Goal: Information Seeking & Learning: Find specific fact

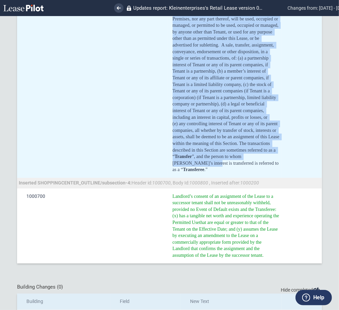
scroll to position [10098, 0]
drag, startPoint x: 173, startPoint y: 99, endPoint x: 227, endPoint y: 167, distance: 87.0
click at [227, 167] on div "﻿ Without the prior written consent of Landlord in each instance, which consent…" at bounding box center [225, 68] width 107 height 210
copy div "Loremip dol sitam consect adipisc el Seddoeiu te inci utlabore, etdol magnaal e…"
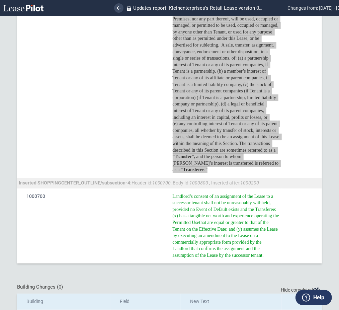
scroll to position [9964, 0]
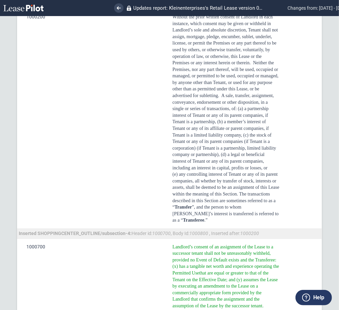
click at [303, 3] on div at bounding box center [303, -1] width 7 height 7
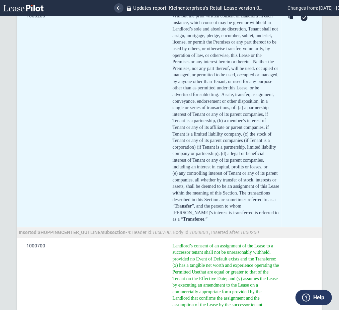
click at [302, 19] on icon at bounding box center [304, 17] width 4 height 3
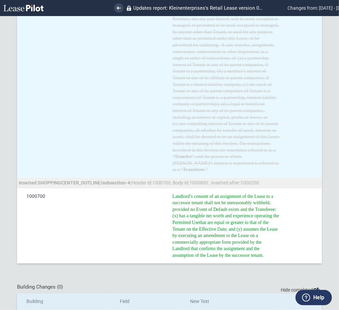
scroll to position [10097, 0]
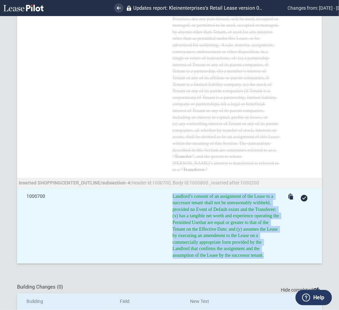
drag, startPoint x: 261, startPoint y: 259, endPoint x: 167, endPoint y: 195, distance: 113.5
click at [168, 195] on td "​ [PERSON_NAME]’s consent of an assignment of the Lease to a successor tenant s…" at bounding box center [225, 225] width 114 height 75
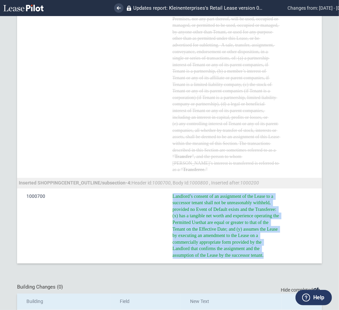
copy span "​ [PERSON_NAME]’s consent of an assignment of the Lease to a successor tenant s…"
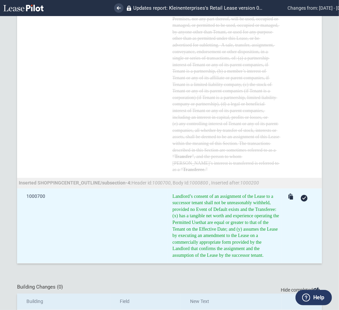
click at [301, 196] on div at bounding box center [303, 198] width 7 height 7
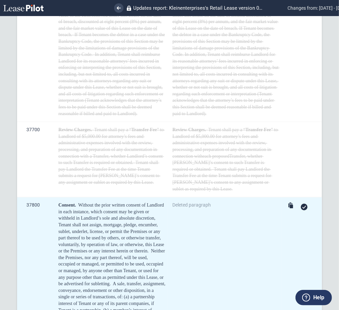
scroll to position [7913, 0]
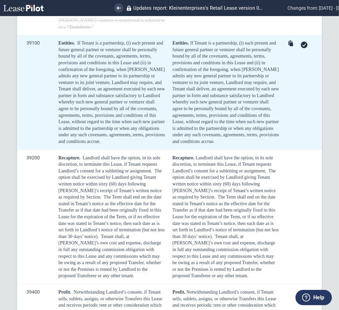
scroll to position [8092, 0]
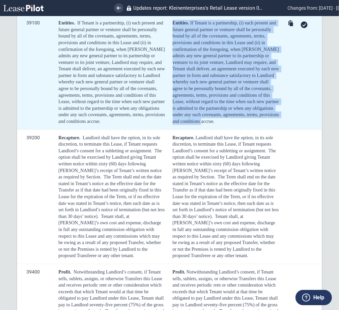
drag, startPoint x: 217, startPoint y: 181, endPoint x: 170, endPoint y: 81, distance: 110.2
click at [170, 81] on td "Entities. If Tenant is a partnership, (i) each present and future general partn…" at bounding box center [225, 72] width 114 height 115
copy div "Entities. If Tenant is a partnership, (i) each present and future general partn…"
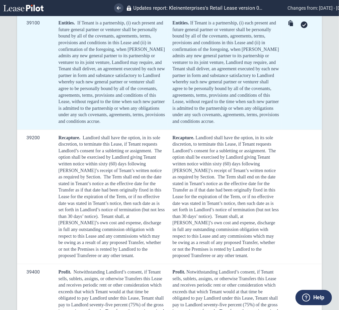
click at [301, 85] on td at bounding box center [301, 72] width 40 height 115
click at [302, 26] on icon at bounding box center [304, 24] width 4 height 3
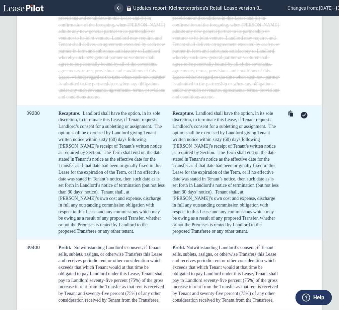
scroll to position [8181, 0]
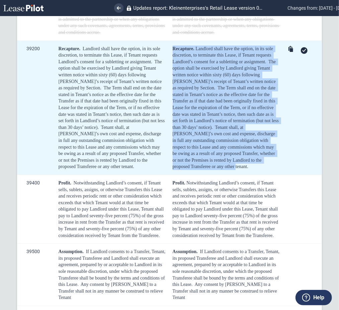
drag, startPoint x: 170, startPoint y: 103, endPoint x: 200, endPoint y: 222, distance: 122.3
click at [200, 174] on td "Recapture. Landlord shall have the option, in its sole discretion, to terminate…" at bounding box center [225, 107] width 114 height 134
copy div "Recapture. Landlord shall have the option, in its sole discretion, to terminate…"
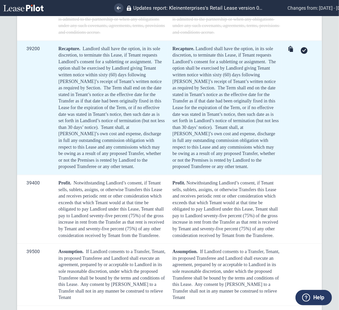
click at [302, 54] on div at bounding box center [303, 50] width 7 height 7
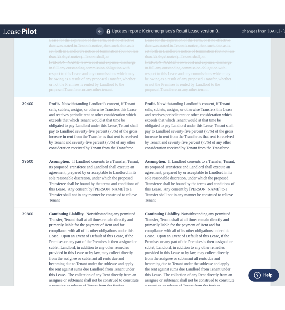
scroll to position [8270, 0]
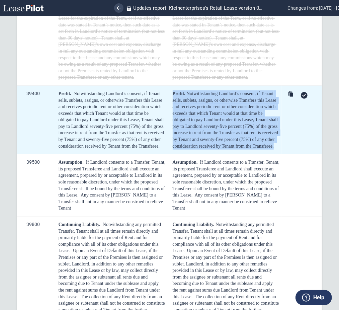
drag, startPoint x: 171, startPoint y: 148, endPoint x: 193, endPoint y: 212, distance: 67.8
click at [193, 154] on td "Profit. Notwithstanding Landlord’s consent, if Tenant sells, sublets, assigns, …" at bounding box center [225, 119] width 114 height 69
copy div "Profit. Notwithstanding Landlord’s consent, if Tenant sells, sublets, assigns, …"
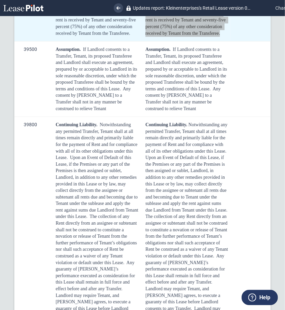
scroll to position [10705, 0]
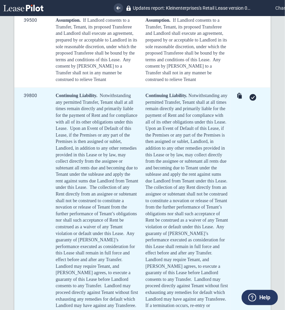
scroll to position [10750, 0]
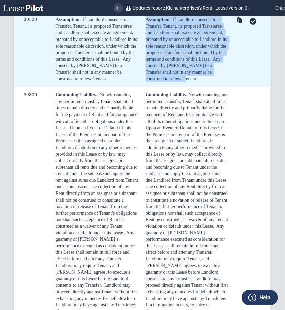
drag, startPoint x: 176, startPoint y: 183, endPoint x: 142, endPoint y: 121, distance: 70.8
click at [142, 87] on td "Assumption. If Landlord consents to a Transfer, Tenant, its proposed Transferee…" at bounding box center [186, 49] width 90 height 75
copy div "Assumption. If Landlord consents to a Transfer, Tenant, its proposed Transferee…"
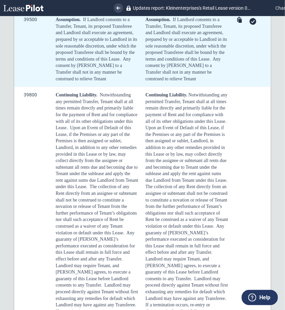
click at [252, 25] on div at bounding box center [253, 21] width 7 height 7
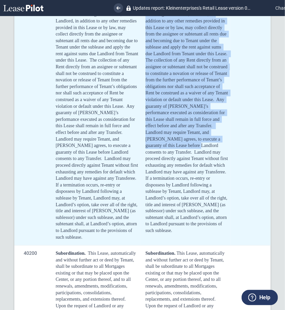
scroll to position [10972, 0]
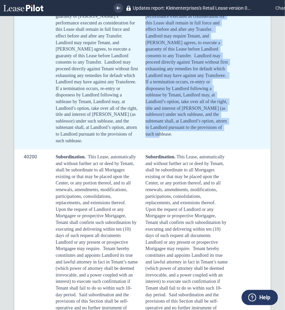
drag, startPoint x: 145, startPoint y: 108, endPoint x: 195, endPoint y: 251, distance: 151.0
click at [195, 149] on td "Continuing Liability. Notwithstanding any permitted Transfer, Tenant shall at a…" at bounding box center [186, 6] width 90 height 285
copy div "Loremipsum Dolorsita. Consecteturadip eli seddoeius Temporin, Utlabo etdol ma a…"
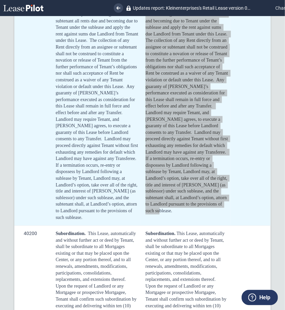
scroll to position [10883, 0]
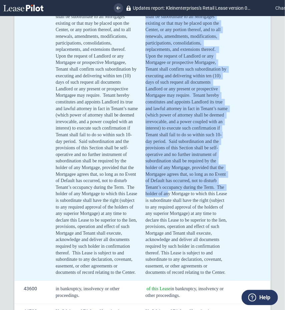
scroll to position [11284, 0]
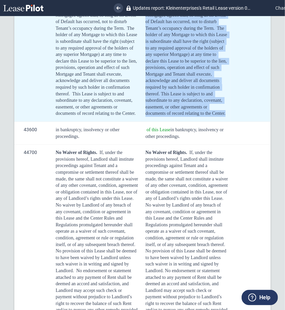
drag, startPoint x: 144, startPoint y: 126, endPoint x: 202, endPoint y: 223, distance: 113.2
copy div "Loremipsumdol. Sita Conse, adipiscingeli sed doeiusm tempori utl et dolo ma Ali…"
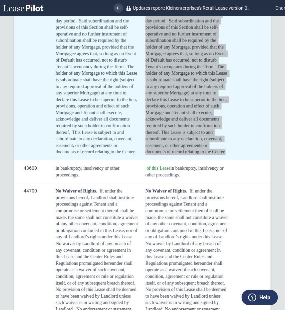
scroll to position [11195, 0]
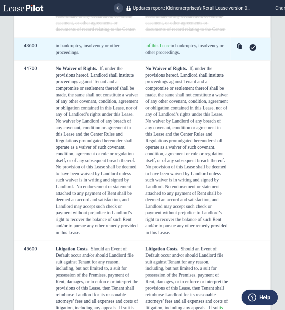
scroll to position [11373, 0]
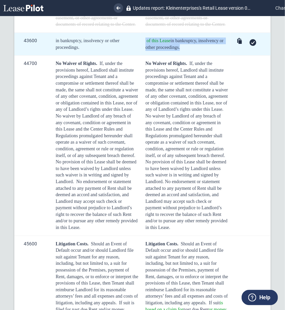
drag, startPoint x: 184, startPoint y: 160, endPoint x: 143, endPoint y: 151, distance: 41.4
click at [143, 55] on td "of this Lease in bankruptcy, insolvency or other proceedings." at bounding box center [186, 44] width 90 height 23
copy span "of this Lease in bankruptcy, insolvency or other proceedings."
click at [251, 44] on icon at bounding box center [253, 42] width 4 height 3
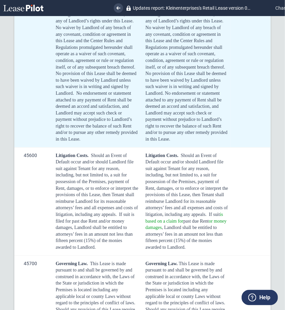
scroll to position [11463, 0]
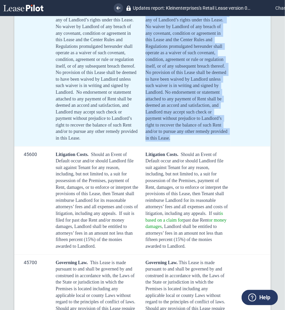
drag, startPoint x: 145, startPoint y: 85, endPoint x: 229, endPoint y: 241, distance: 177.2
click at [229, 146] on tr "44700 No Waiver of Rights. If, under the provisions hereof, Landlord shall inst…" at bounding box center [142, 56] width 257 height 180
copy table "Lo Ipsumd si Ametco. Ad, elits doe temporinci utlabo, Etdolore magna aliquaeni …"
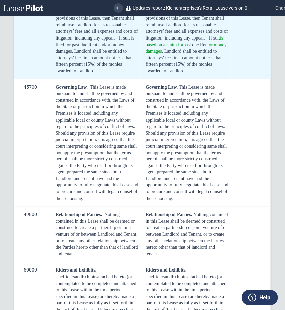
scroll to position [11641, 0]
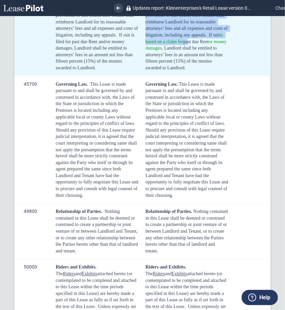
drag, startPoint x: 146, startPoint y: 84, endPoint x: 190, endPoint y: 181, distance: 106.4
click at [190, 71] on div "Litigation Costs. Should an Event of Default occur and/or should Landlord file …" at bounding box center [187, 22] width 83 height 98
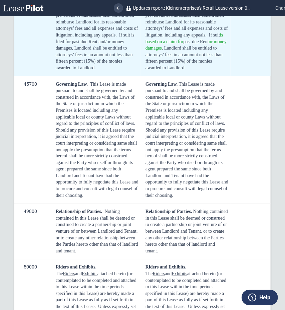
click at [190, 76] on td "Litigation Costs. Should an Event of Default occur and/or should Landlord file …" at bounding box center [186, 22] width 90 height 108
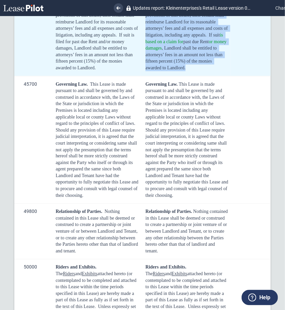
drag, startPoint x: 189, startPoint y: 178, endPoint x: 146, endPoint y: 85, distance: 102.6
click at [146, 71] on div "Litigation Costs. Should an Event of Default occur and/or should Landlord file …" at bounding box center [187, 22] width 83 height 98
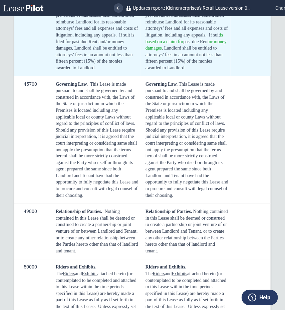
click at [253, 76] on td at bounding box center [251, 22] width 40 height 108
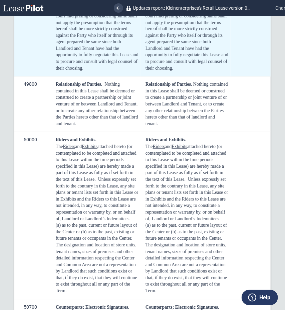
scroll to position [11774, 0]
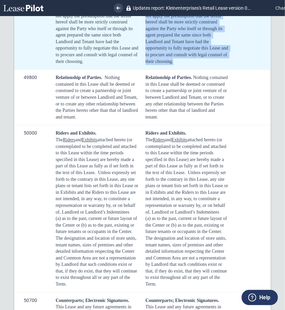
drag, startPoint x: 205, startPoint y: 175, endPoint x: 143, endPoint y: 60, distance: 130.4
click at [143, 60] on td "Governing Law. This Lease is made pursuant to and shall be governed by and cons…" at bounding box center [186, 6] width 90 height 128
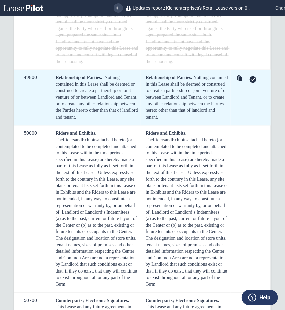
scroll to position [11864, 0]
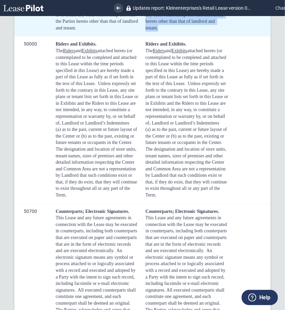
drag, startPoint x: 143, startPoint y: 97, endPoint x: 195, endPoint y: 142, distance: 68.5
click at [195, 36] on td "Relationship of Parties. Nothing contained in this Lease shall be deemed or con…" at bounding box center [186, 8] width 90 height 55
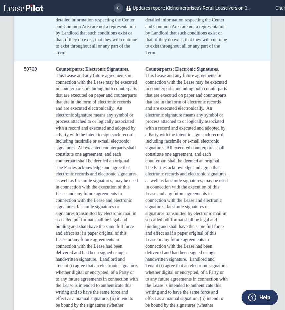
scroll to position [11953, 0]
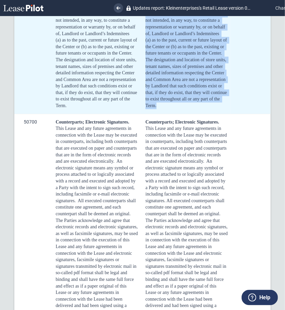
drag, startPoint x: 197, startPoint y: 216, endPoint x: 145, endPoint y: 64, distance: 160.6
click at [146, 64] on div "Riders and Exhibits. The Riders and Exhibits attached hereto (or contemplated t…" at bounding box center [187, 30] width 83 height 157
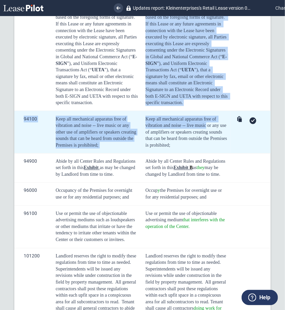
scroll to position [12354, 0]
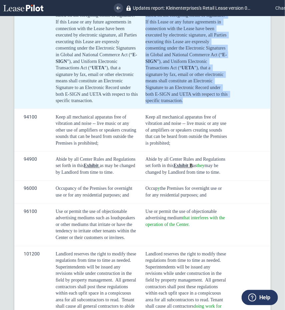
drag, startPoint x: 145, startPoint y: 100, endPoint x: 224, endPoint y: 220, distance: 143.8
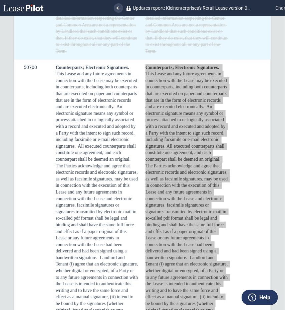
scroll to position [11997, 0]
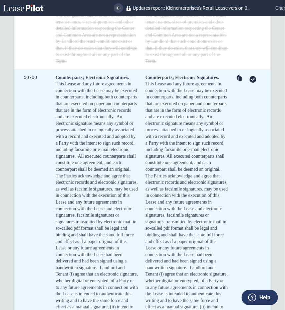
click at [251, 81] on icon at bounding box center [253, 79] width 4 height 3
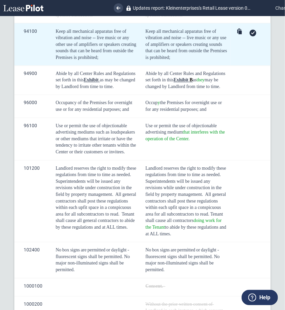
scroll to position [12488, 0]
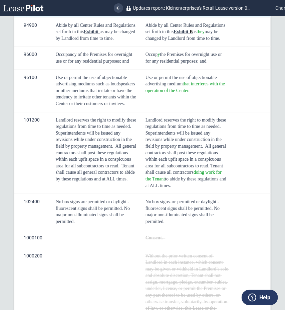
drag, startPoint x: 191, startPoint y: 123, endPoint x: 145, endPoint y: 99, distance: 52.2
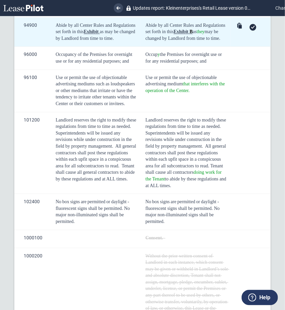
drag, startPoint x: 220, startPoint y: 157, endPoint x: 142, endPoint y: 141, distance: 78.8
click at [142, 47] on td "Abide by all Center Rules and Regulations set forth in this Exhibit ﻿ B ﻿ as th…" at bounding box center [186, 31] width 90 height 29
click at [250, 31] on div at bounding box center [253, 27] width 7 height 7
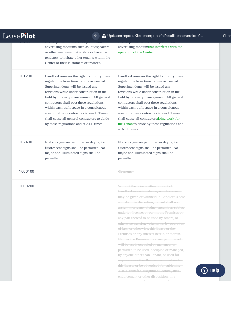
scroll to position [12532, 0]
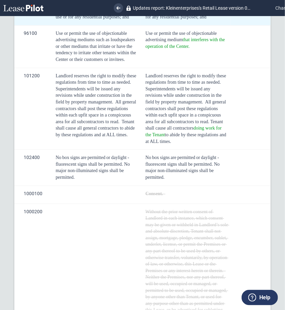
drag, startPoint x: 211, startPoint y: 134, endPoint x: 144, endPoint y: 128, distance: 67.5
click at [144, 25] on td "Occup y the Premises for overnight use or for any residential purposes; and" at bounding box center [186, 13] width 90 height 23
click at [250, 15] on div at bounding box center [253, 12] width 7 height 7
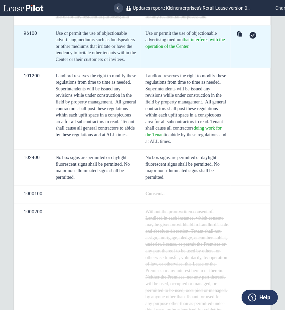
drag, startPoint x: 192, startPoint y: 164, endPoint x: 139, endPoint y: 150, distance: 54.2
click at [139, 68] on tr "96100 Use or permit the use of objectionable advertising mediums such as loudsp…" at bounding box center [142, 46] width 257 height 42
click at [156, 49] on span "Use or permit the use of objectionable advertising medium that interferes with …" at bounding box center [186, 40] width 81 height 18
drag, startPoint x: 145, startPoint y: 149, endPoint x: 195, endPoint y: 165, distance: 52.3
click at [195, 50] on div "Use or permit the use of objectionable advertising medium that interferes with …" at bounding box center [187, 40] width 83 height 20
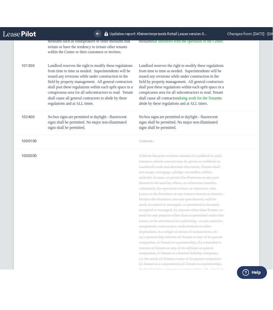
scroll to position [10073, 0]
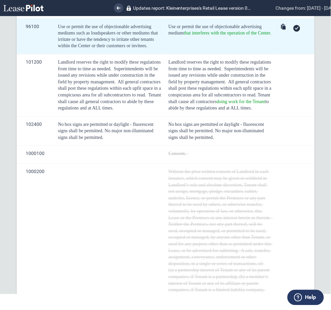
click at [295, 30] on icon at bounding box center [297, 28] width 4 height 3
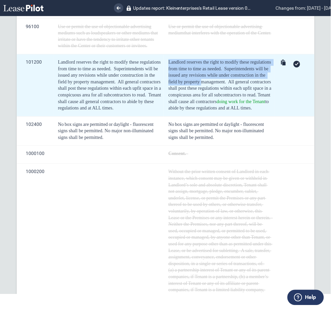
drag, startPoint x: 168, startPoint y: 133, endPoint x: 249, endPoint y: 154, distance: 84.2
click at [249, 112] on div "Landlord reserves the right to modify these regulations from time to time as ne…" at bounding box center [219, 85] width 103 height 52
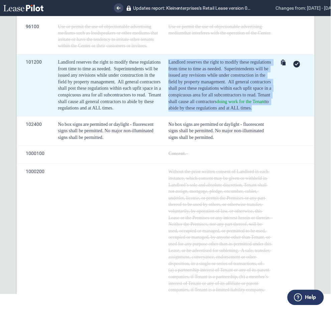
drag, startPoint x: 215, startPoint y: 181, endPoint x: 166, endPoint y: 134, distance: 67.6
click at [166, 116] on td "Landlord reserves the right to modify these regulations from time to time as ne…" at bounding box center [219, 85] width 110 height 62
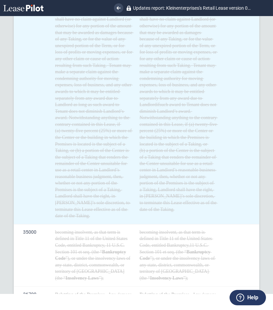
click at [178, 68] on span "Tenant shall have no claim against Landlord (or otherwise) for any portion of t…" at bounding box center [179, 38] width 78 height 57
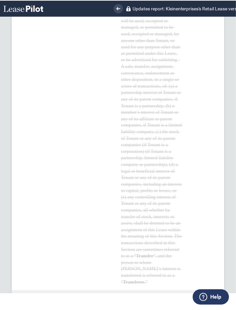
scroll to position [17534, 0]
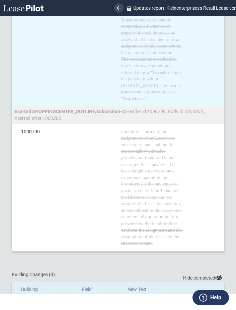
scroll to position [17712, 0]
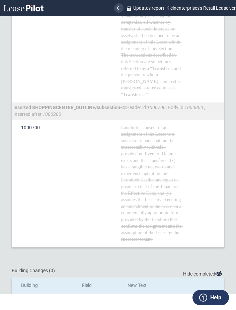
drag, startPoint x: 143, startPoint y: 85, endPoint x: 121, endPoint y: 58, distance: 34.2
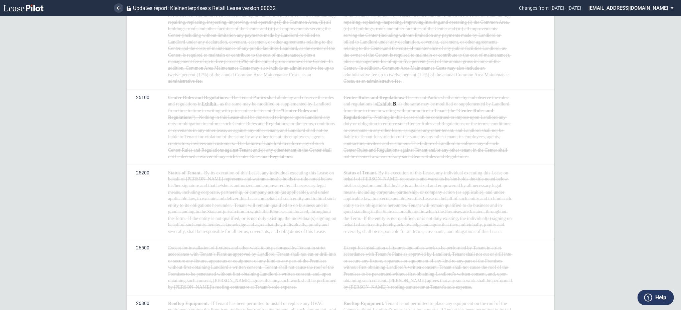
scroll to position [2299, 0]
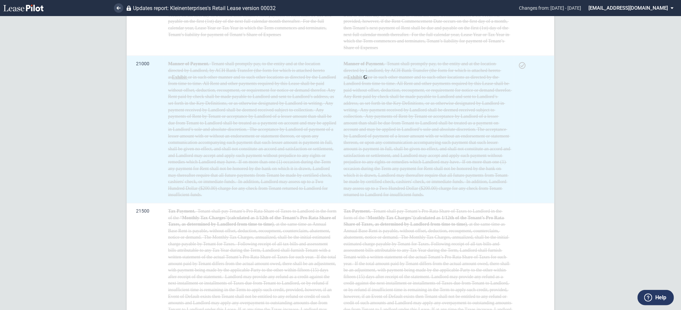
drag, startPoint x: 530, startPoint y: 165, endPoint x: 522, endPoint y: 152, distance: 14.7
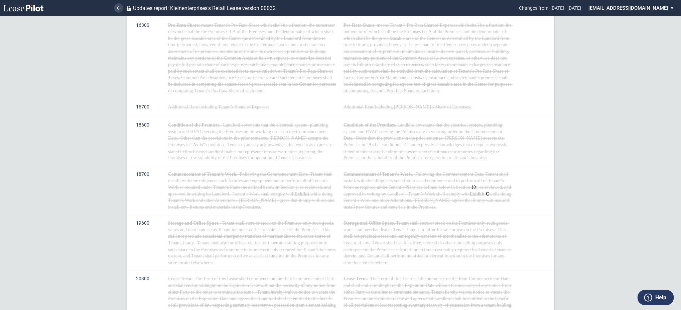
scroll to position [0, 0]
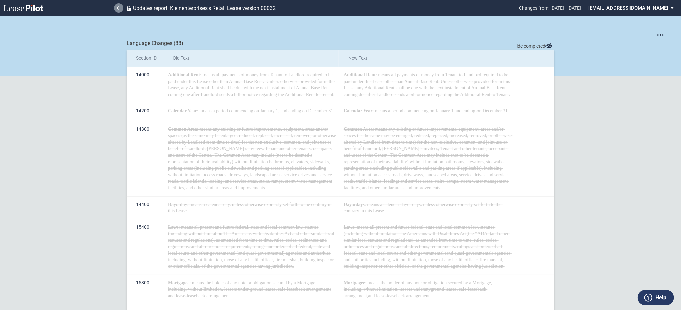
click at [116, 8] on link at bounding box center [118, 7] width 9 height 9
